Goal: Communication & Community: Answer question/provide support

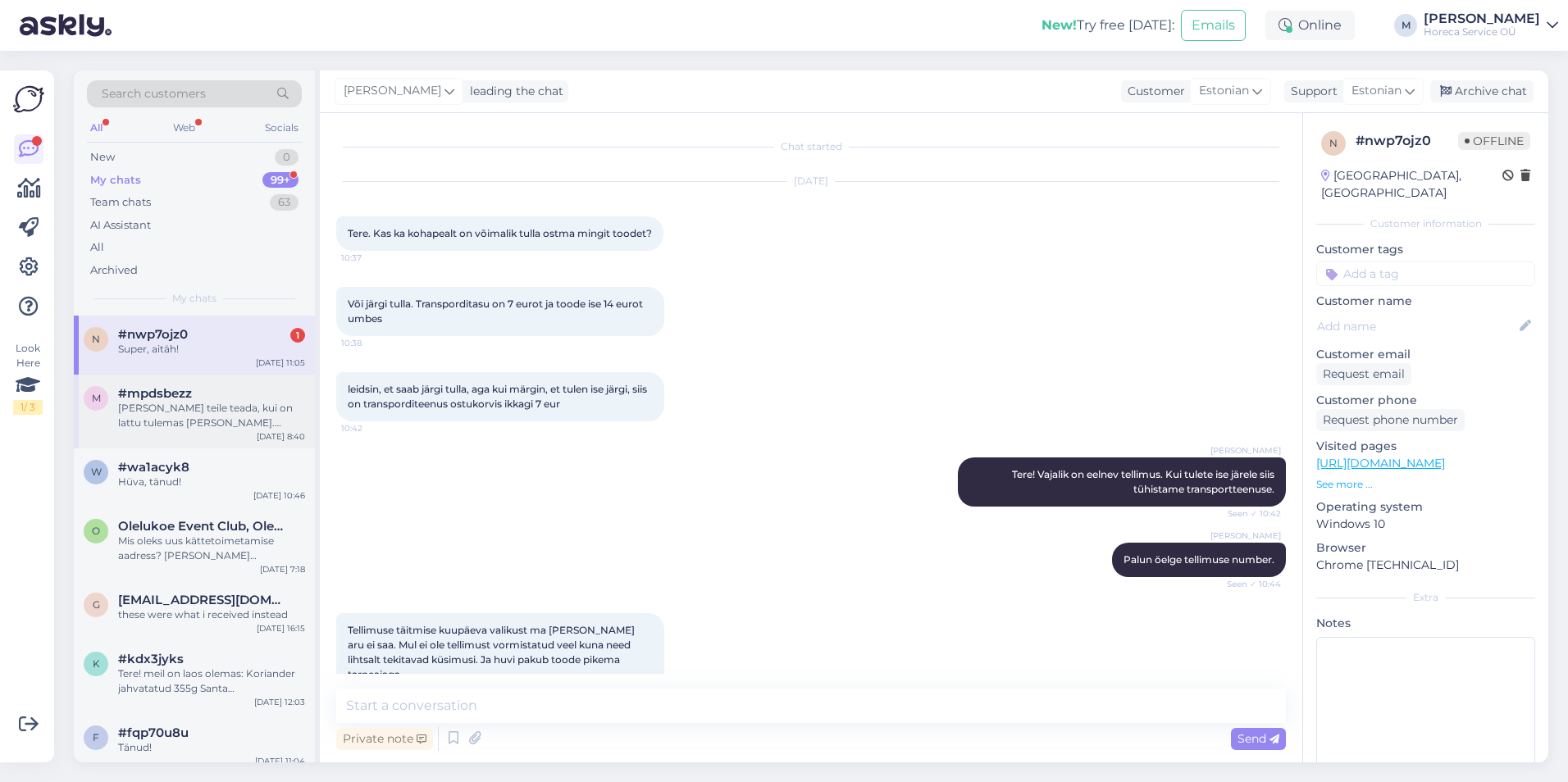
scroll to position [704, 0]
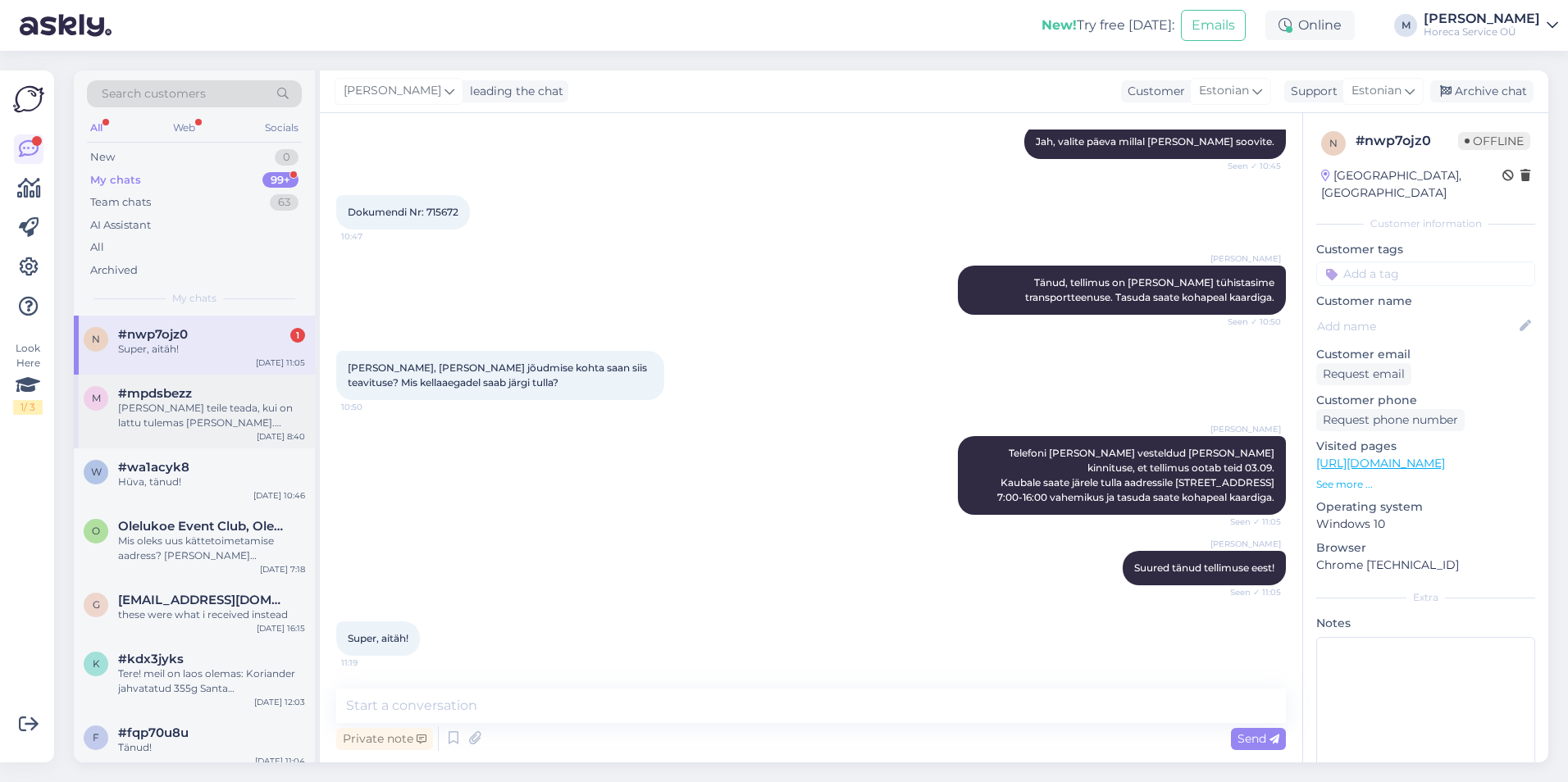
click at [146, 408] on div "[PERSON_NAME] teile teada, kui on lattu tulemas [PERSON_NAME]. Kuidas teie e-ma…" at bounding box center [211, 415] width 187 height 30
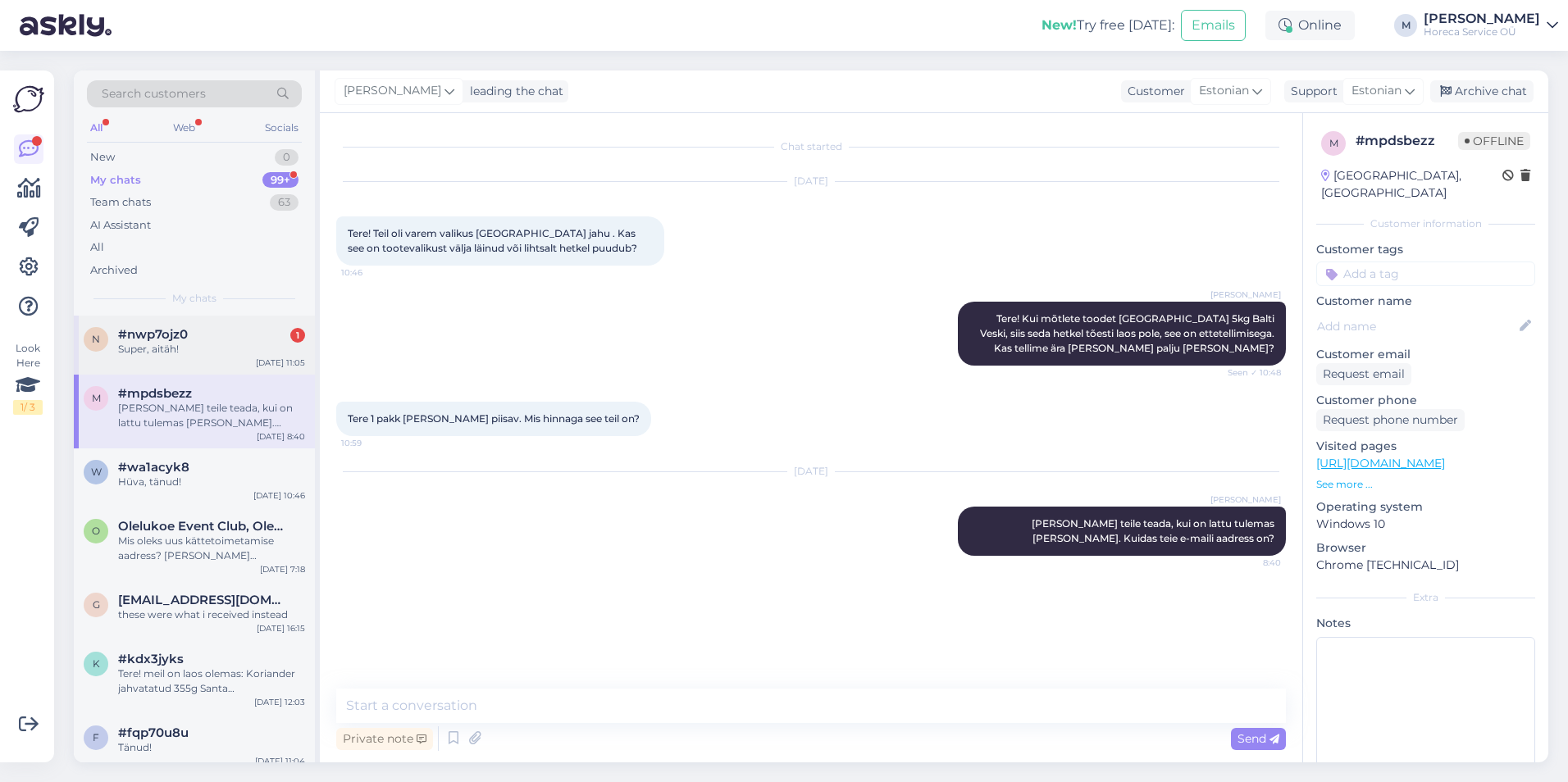
click at [178, 342] on div "Super, aitäh!" at bounding box center [211, 349] width 187 height 15
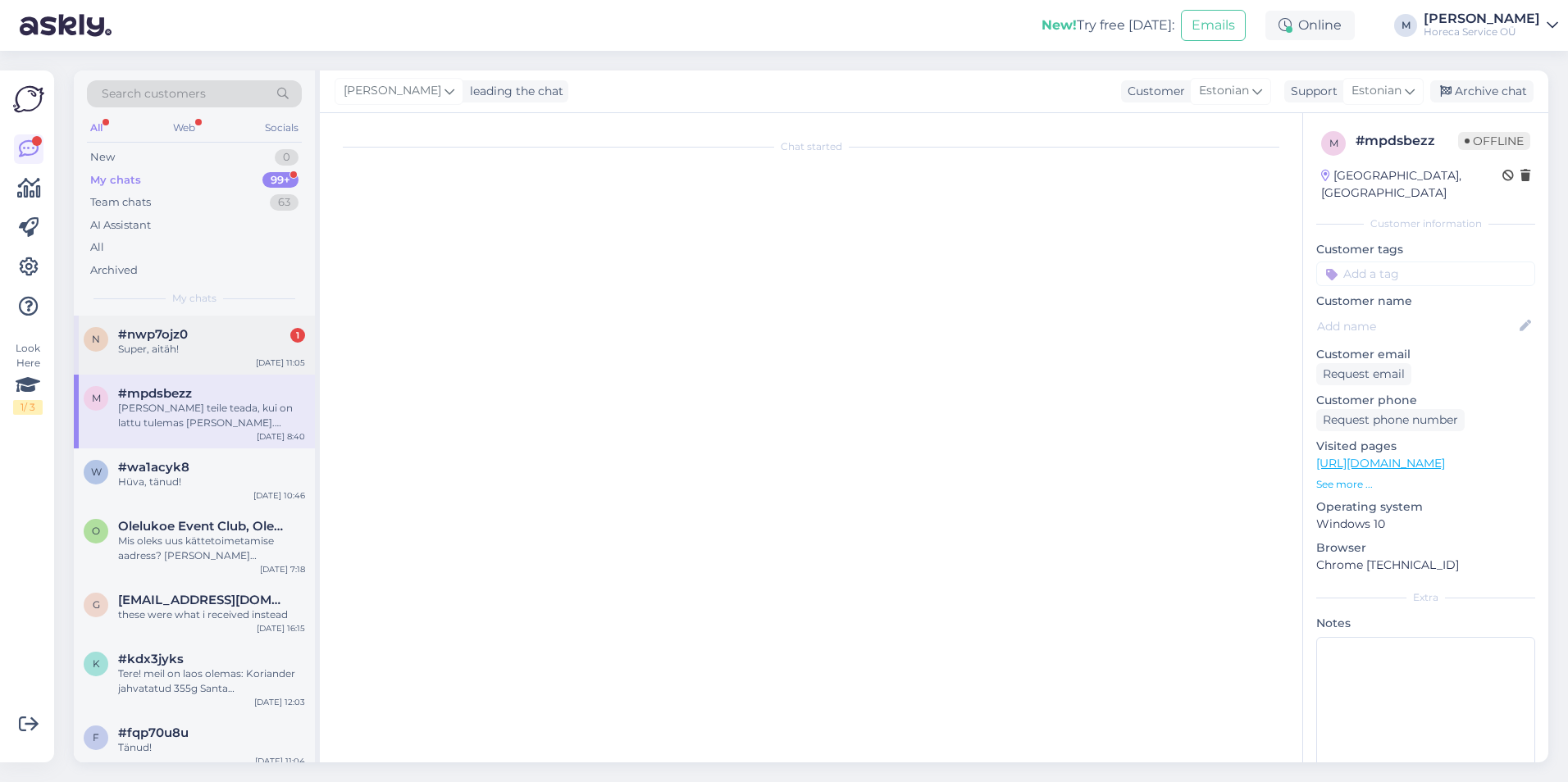
scroll to position [704, 0]
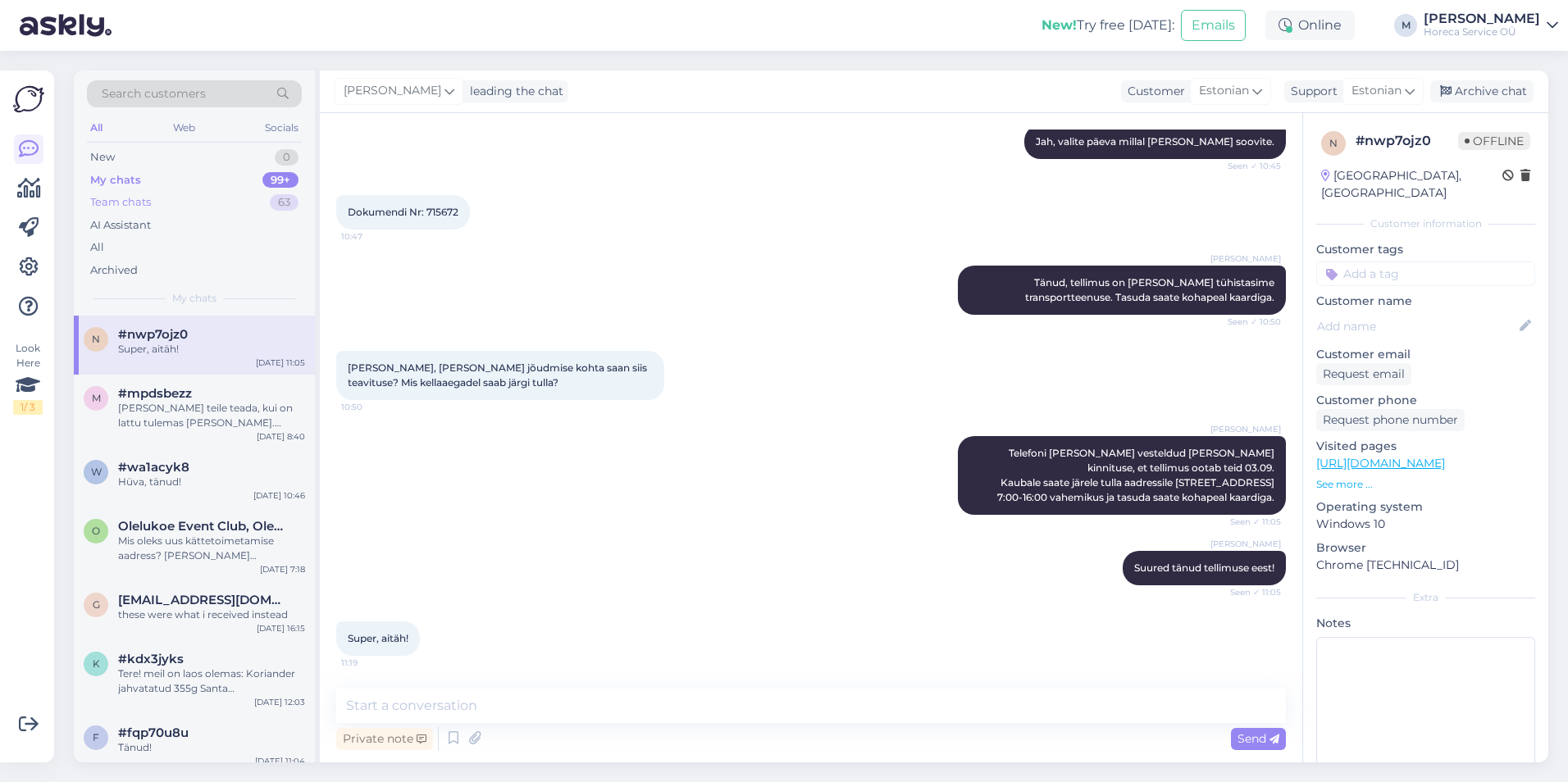
click at [243, 200] on div "Team chats 63" at bounding box center [194, 202] width 215 height 23
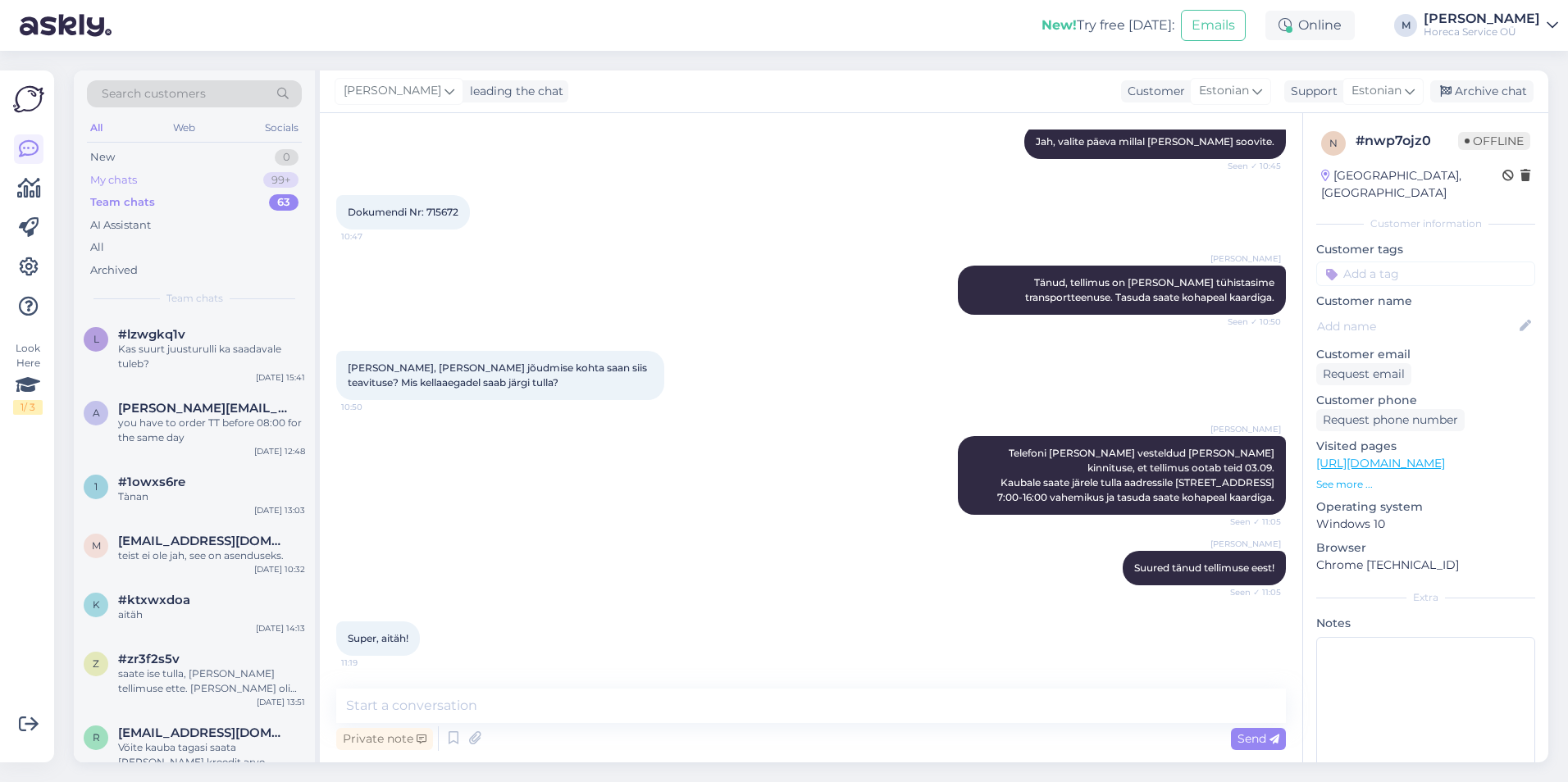
click at [245, 178] on div "My chats 99+" at bounding box center [194, 181] width 215 height 23
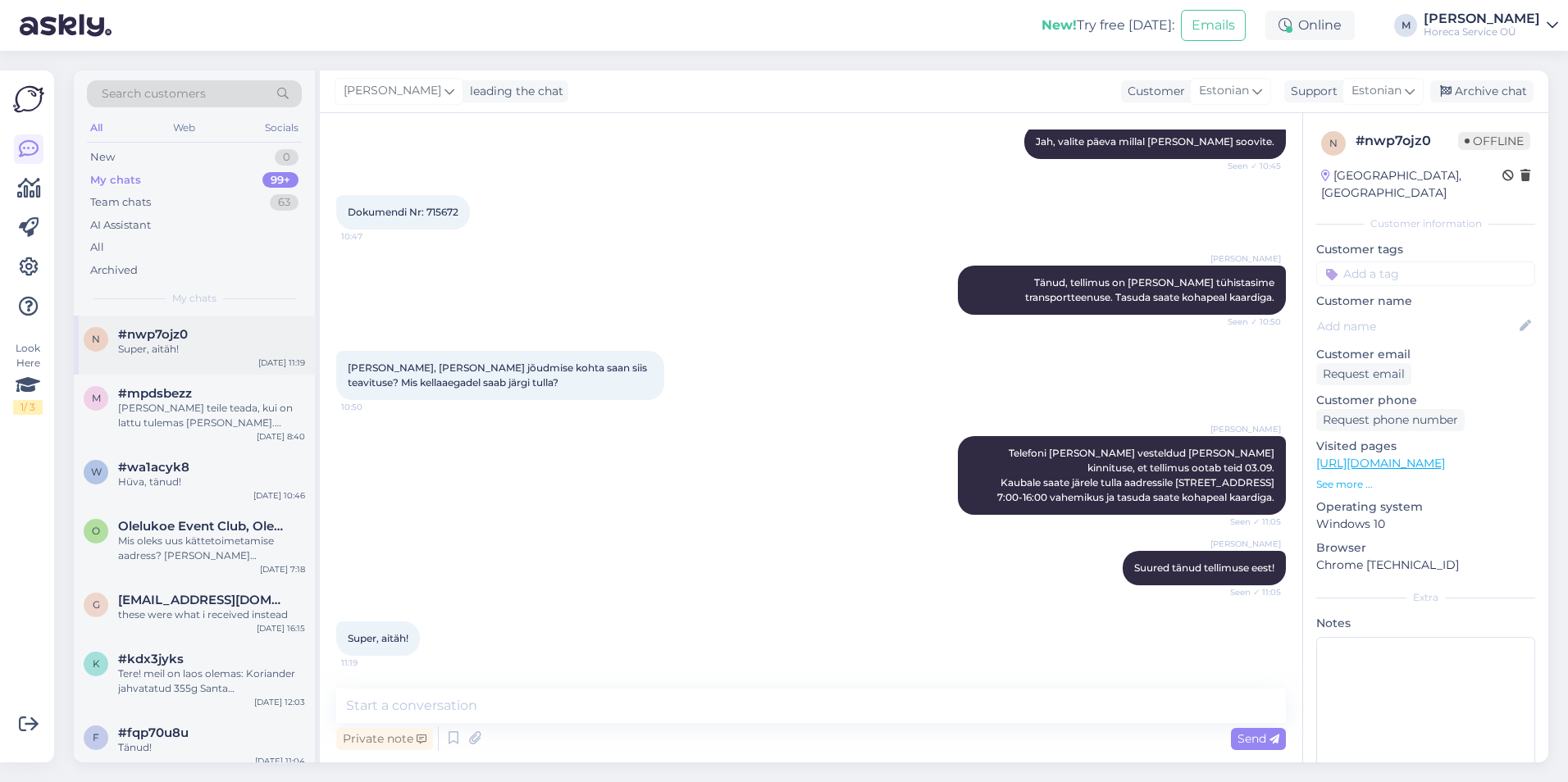
click at [185, 348] on div "Super, aitäh!" at bounding box center [211, 349] width 187 height 15
drag, startPoint x: 1105, startPoint y: 539, endPoint x: 786, endPoint y: 506, distance: 320.7
click at [786, 506] on div "[PERSON_NAME] [PERSON_NAME] vesteldud [PERSON_NAME] kinnituse, et tellimus oota…" at bounding box center [811, 475] width 950 height 115
click at [197, 411] on div "[PERSON_NAME] teile teada, kui on lattu tulemas [PERSON_NAME]. Kuidas teie e-ma…" at bounding box center [211, 415] width 187 height 30
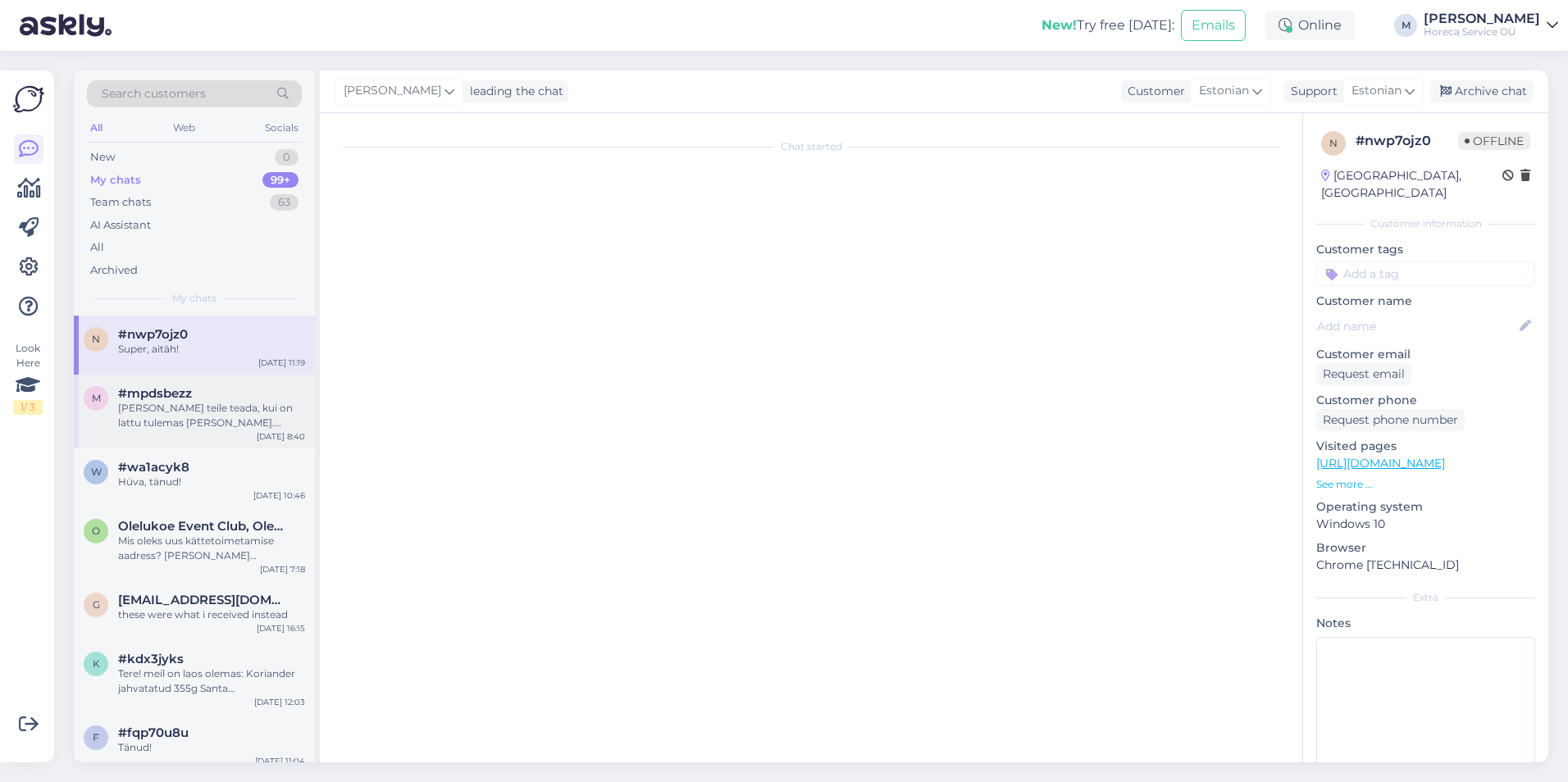
scroll to position [0, 0]
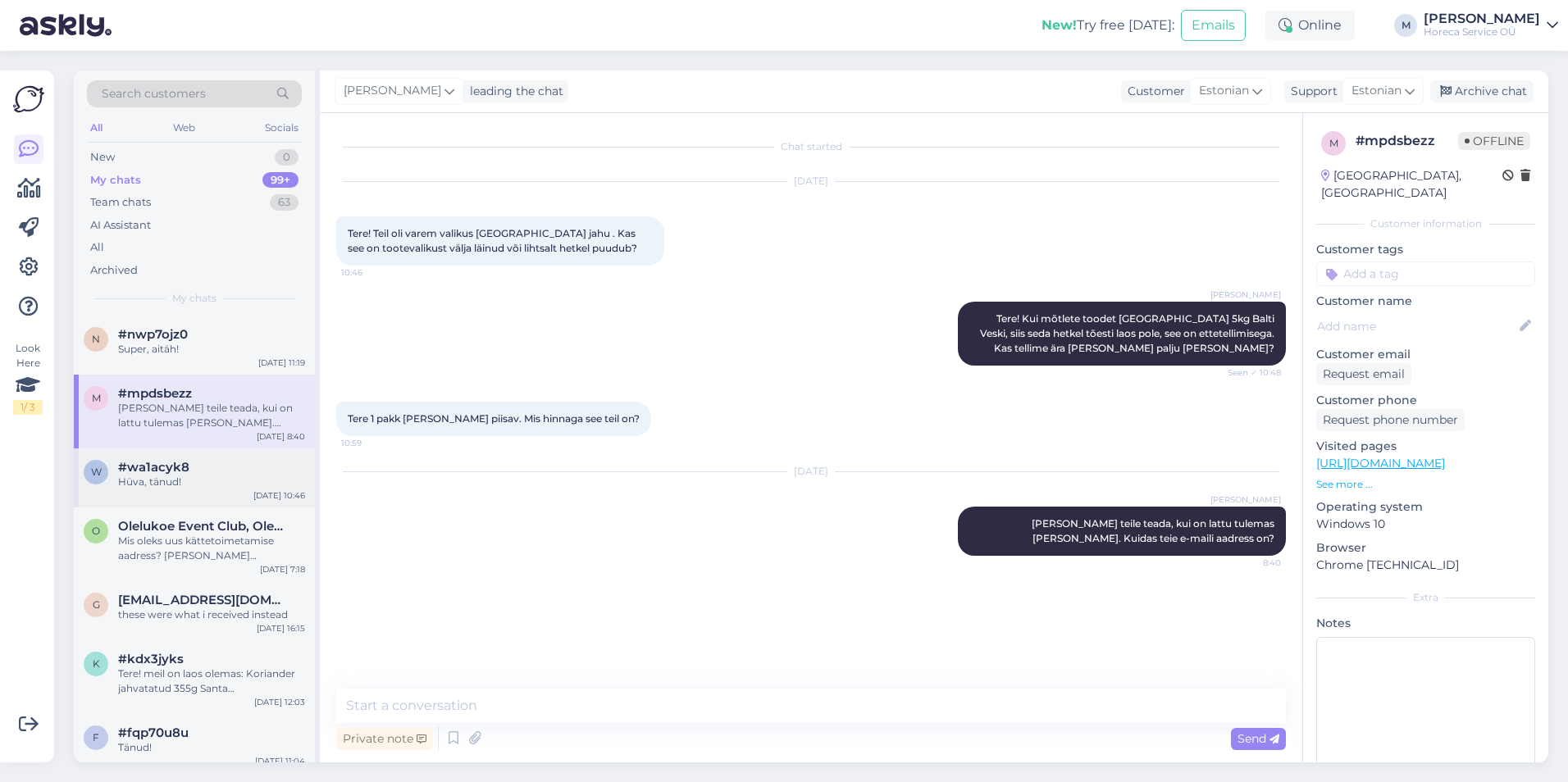
click at [195, 481] on div "Hüva, tänud!" at bounding box center [211, 482] width 187 height 15
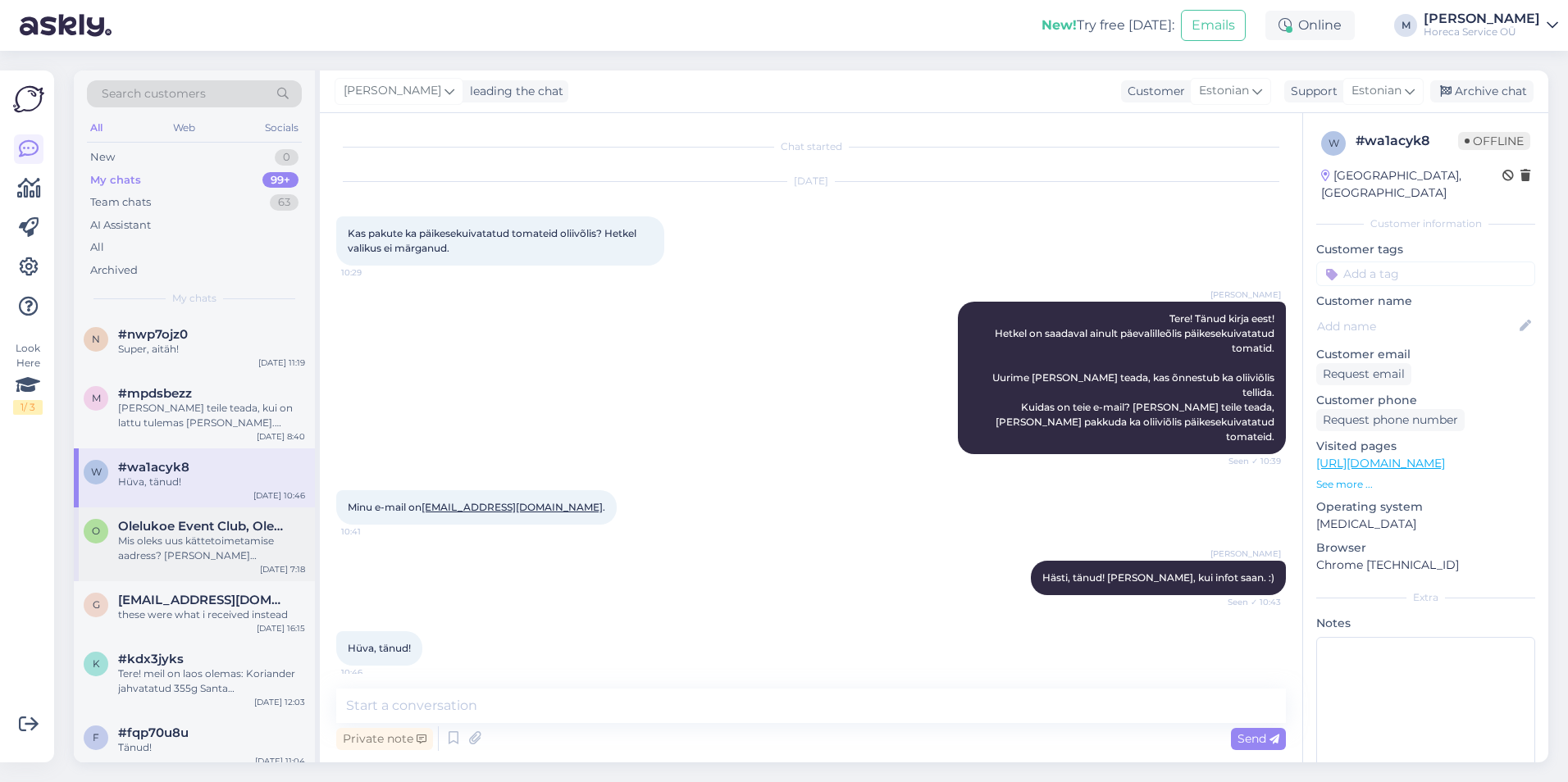
click at [187, 509] on div "O Olelukoe Event Club, OleLukoe Fantazija OÜ Mis oleks uus kättetoimetamise aad…" at bounding box center [194, 544] width 241 height 73
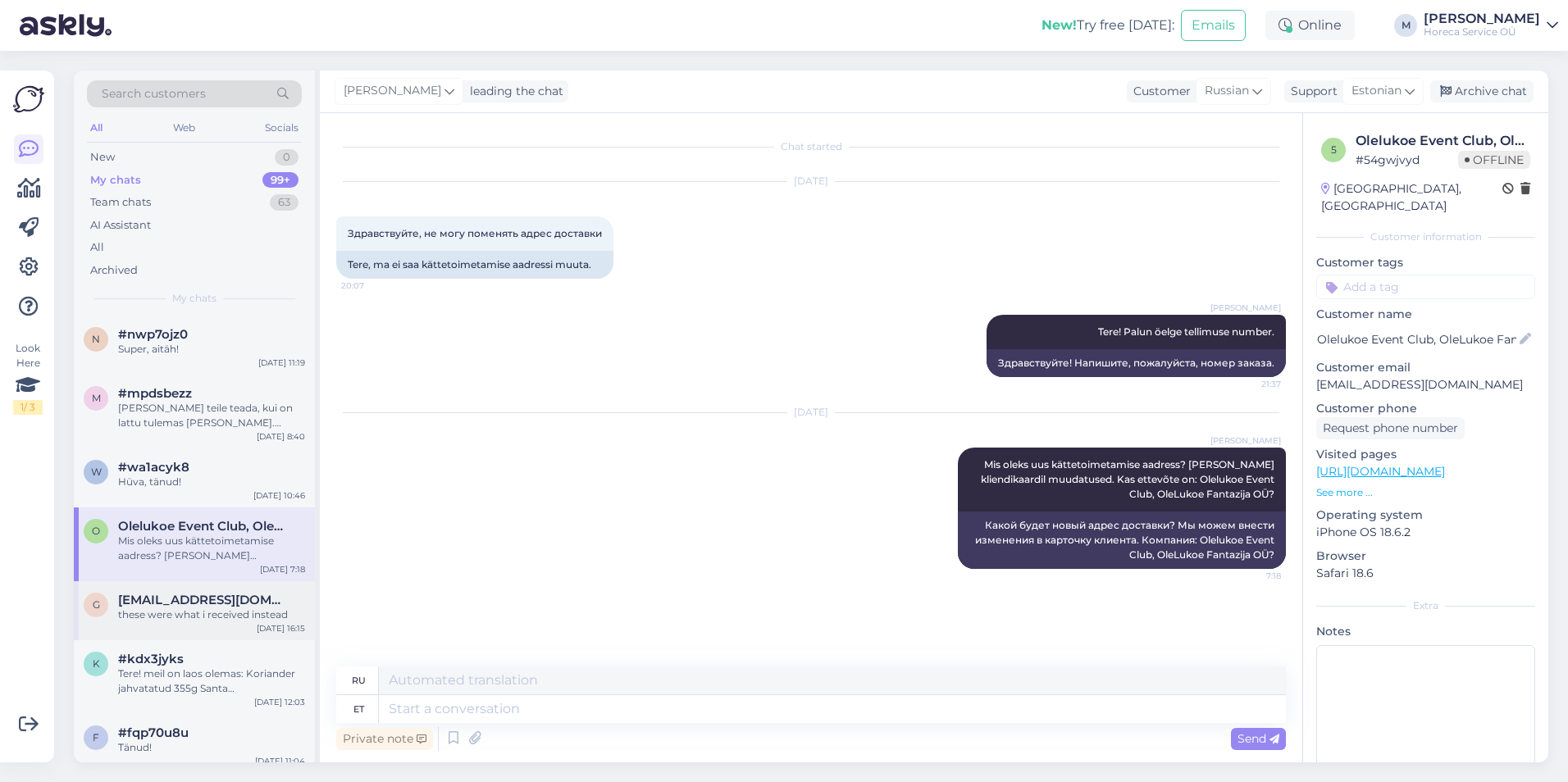
click at [195, 603] on span "[EMAIL_ADDRESS][DOMAIN_NAME]" at bounding box center [203, 600] width 170 height 15
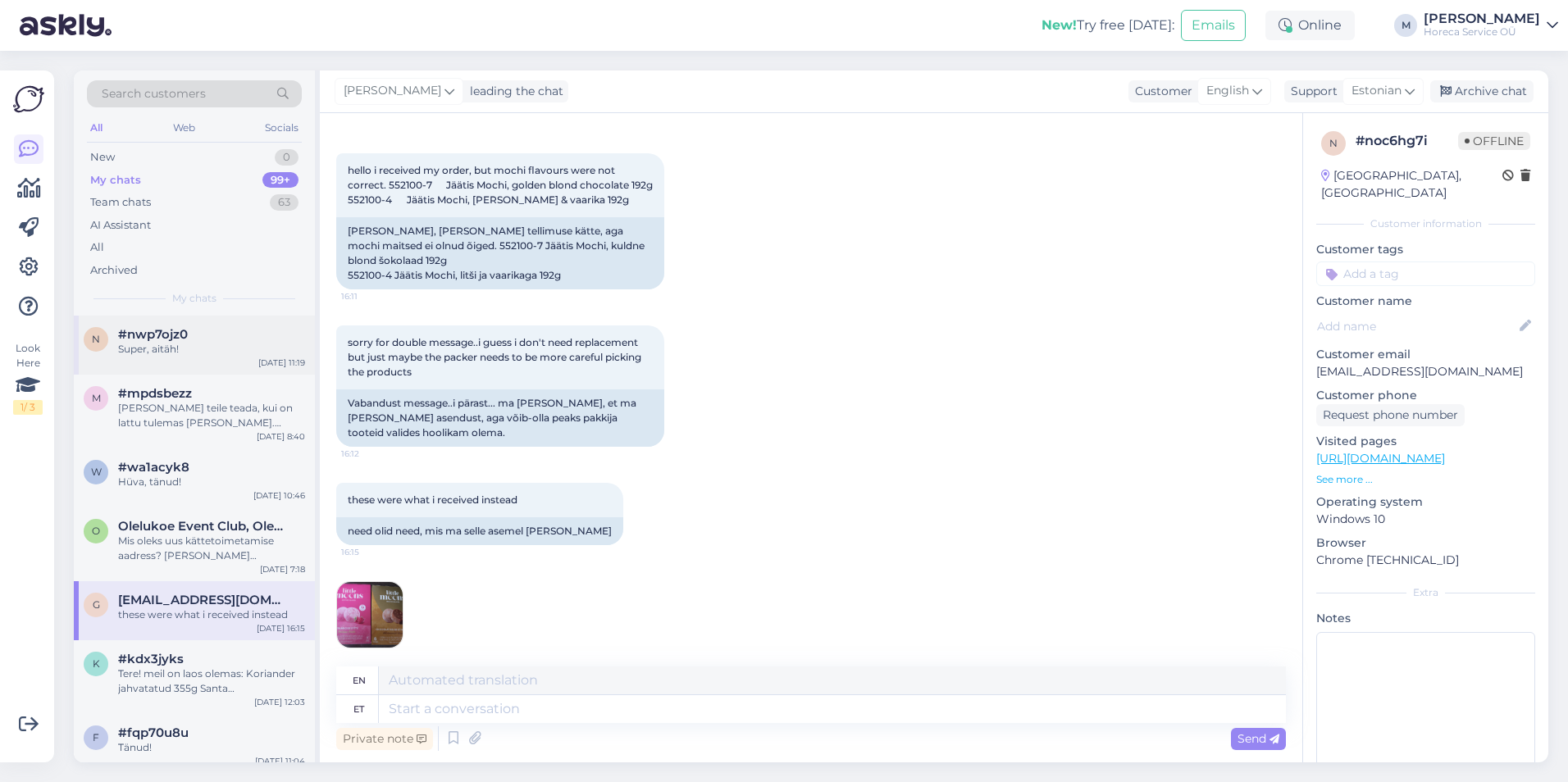
click at [203, 325] on div "n #nwp7ojz0 Super, aitäh! [DATE] 11:19" at bounding box center [194, 344] width 241 height 59
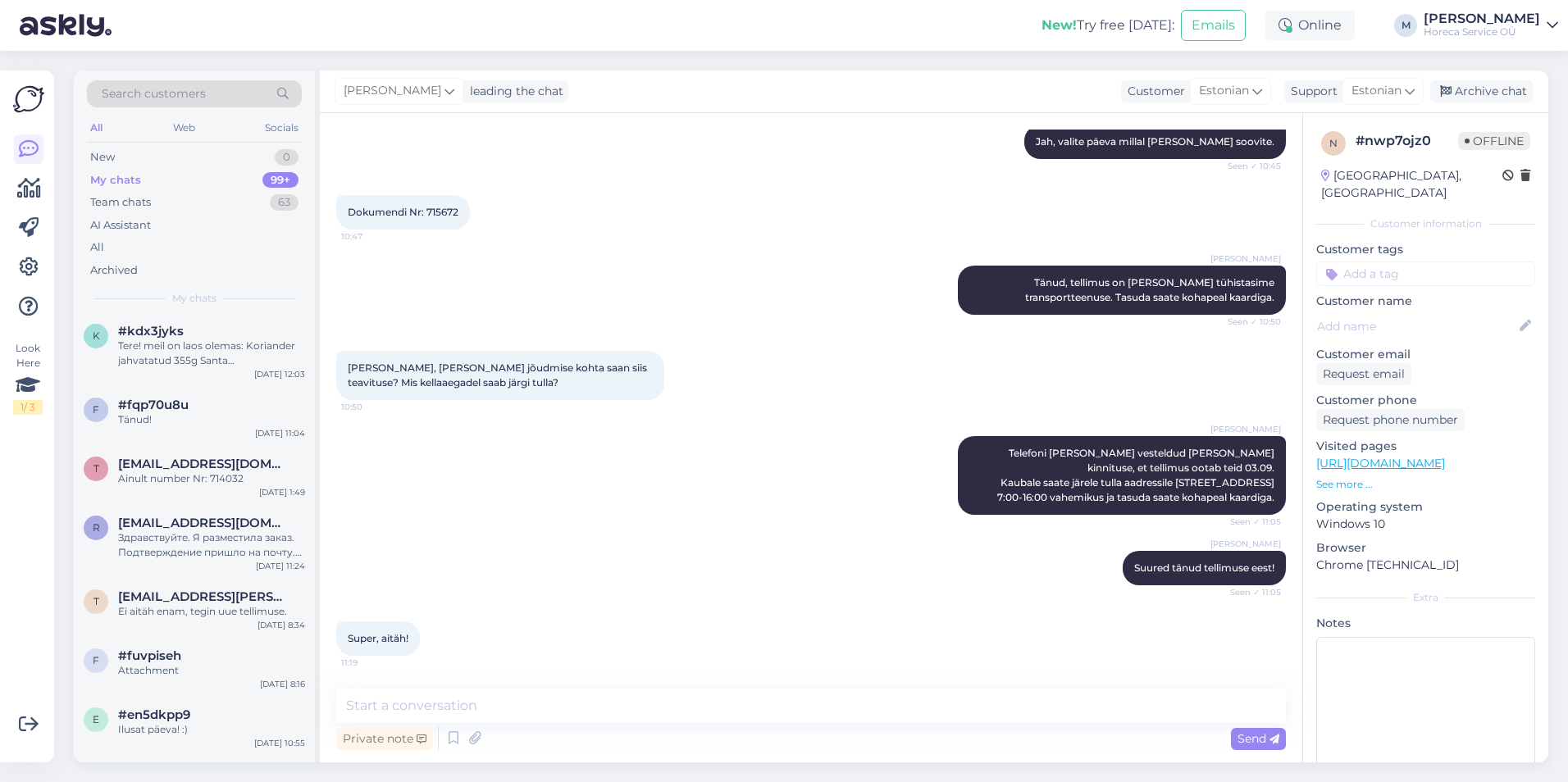
scroll to position [0, 0]
